Goal: Find specific page/section: Find specific page/section

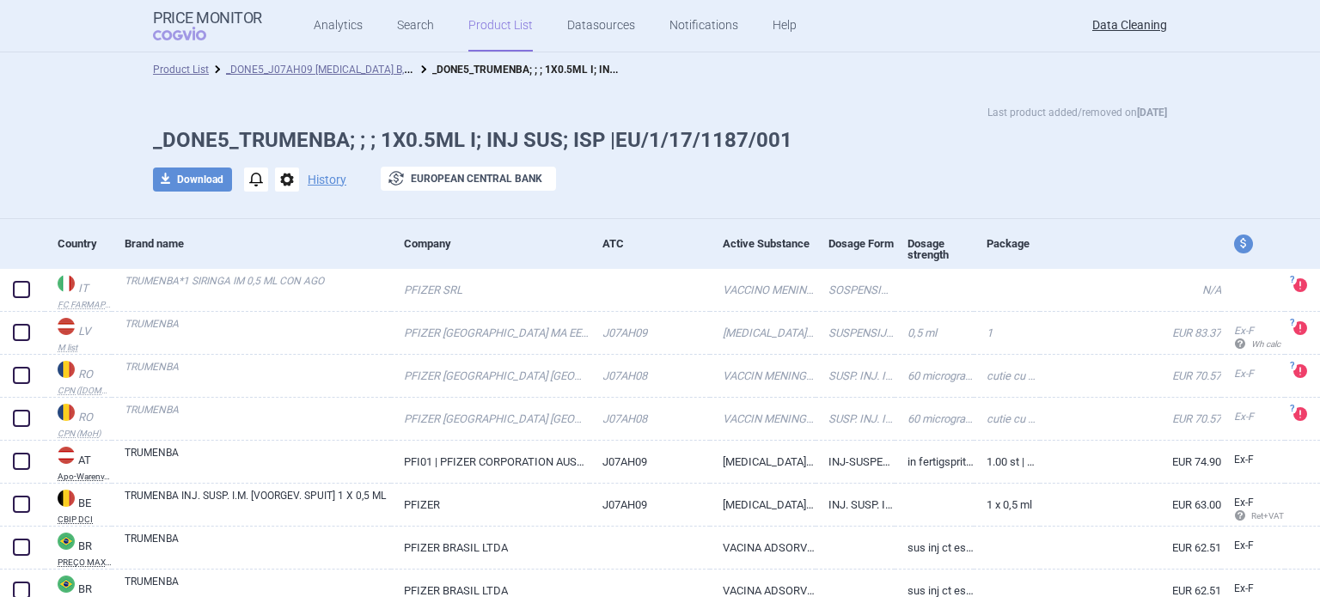
select select "EUR"
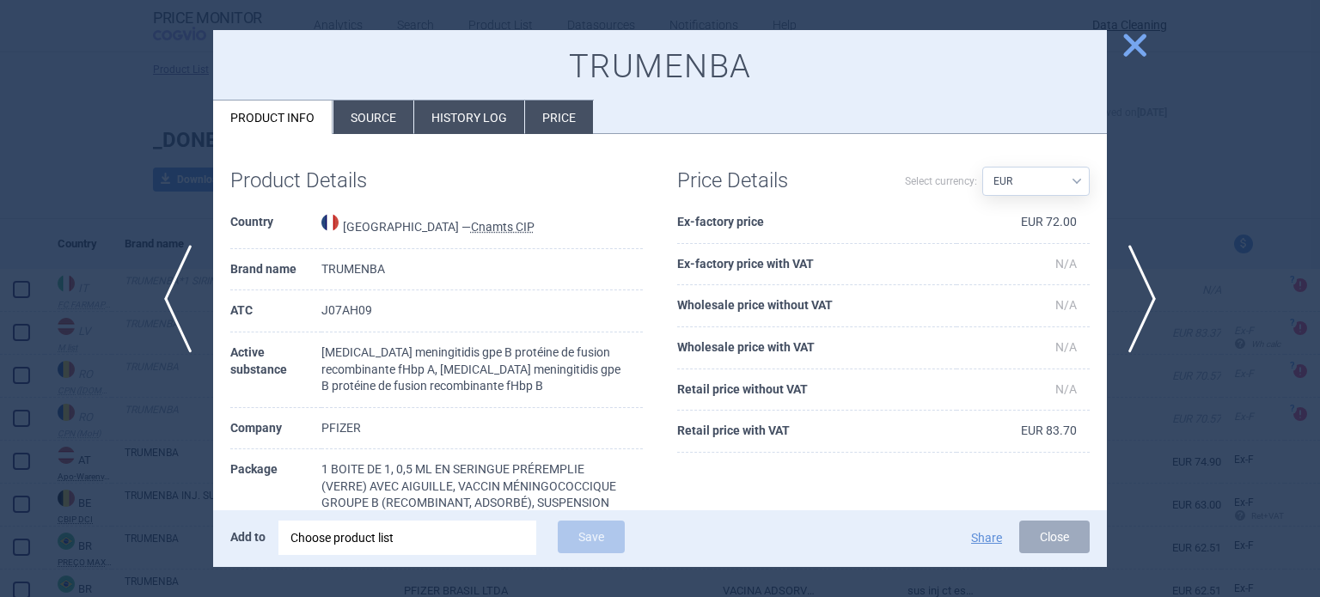
click at [15, 150] on div at bounding box center [660, 298] width 1320 height 597
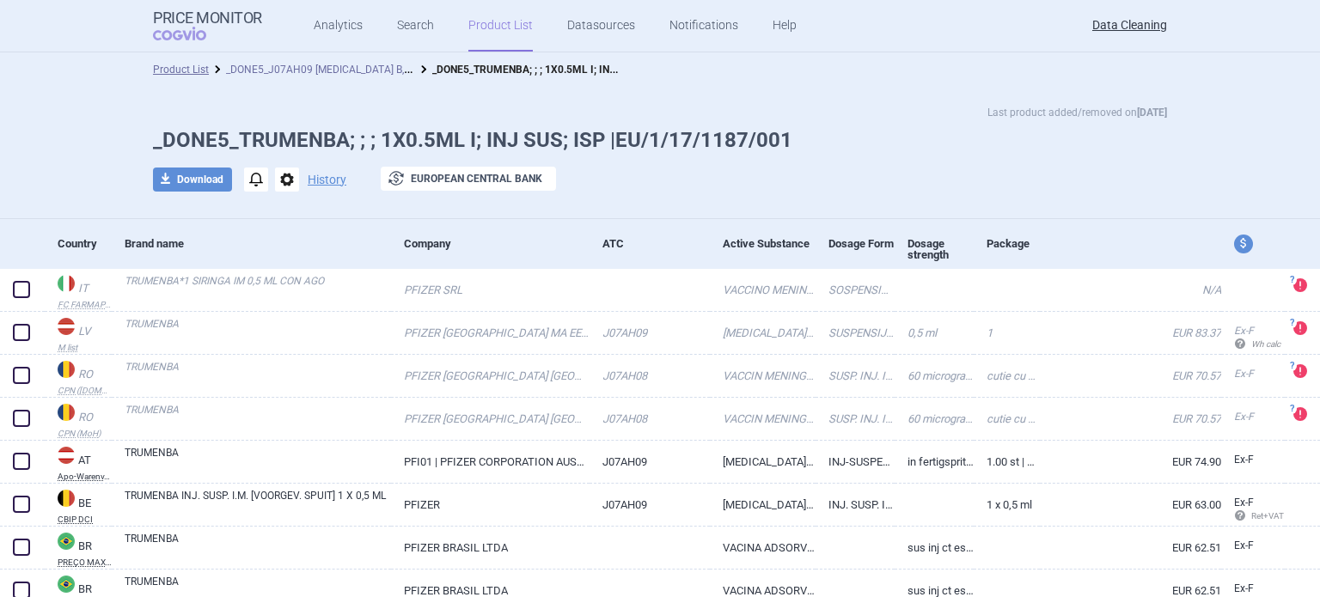
click at [281, 64] on link "_DONE5_J07AH09 [MEDICAL_DATA] B, MULTICOMPONENT VACCINE" at bounding box center [385, 68] width 318 height 16
